Goal: Information Seeking & Learning: Learn about a topic

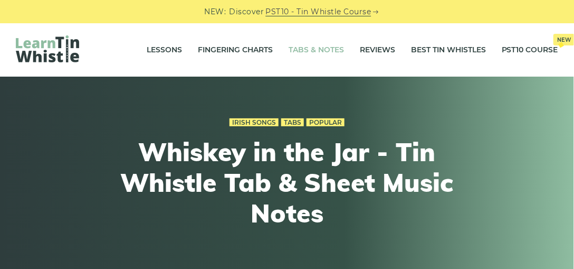
click at [333, 49] on link "Tabs & Notes" at bounding box center [316, 50] width 55 height 26
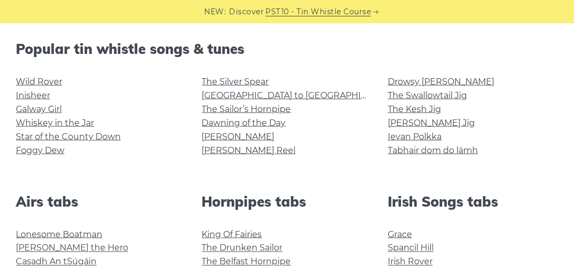
scroll to position [260, 0]
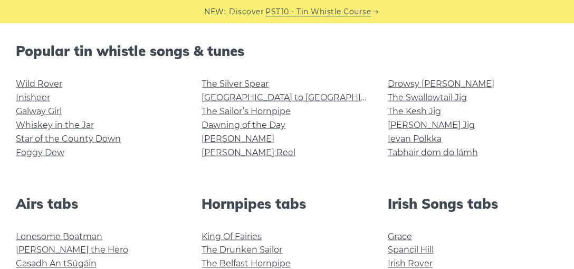
click at [356, 142] on li "[PERSON_NAME]" at bounding box center [287, 139] width 170 height 14
drag, startPoint x: 356, startPoint y: 144, endPoint x: 329, endPoint y: 171, distance: 38.4
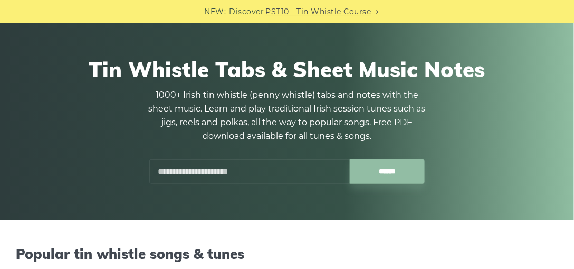
scroll to position [0, 0]
